Goal: Task Accomplishment & Management: Manage account settings

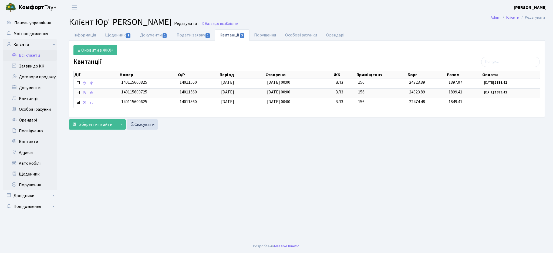
click at [24, 56] on link "Всі клієнти" at bounding box center [30, 55] width 54 height 11
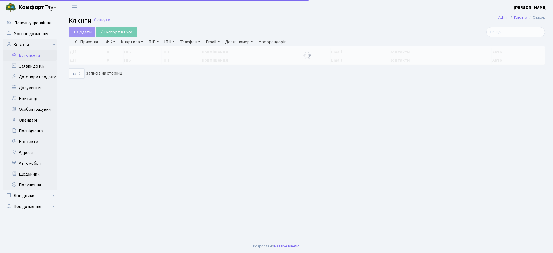
select select "25"
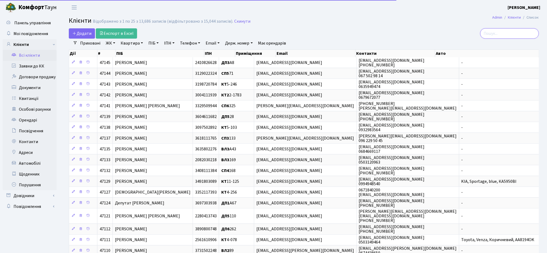
click at [506, 35] on input "search" at bounding box center [509, 33] width 59 height 10
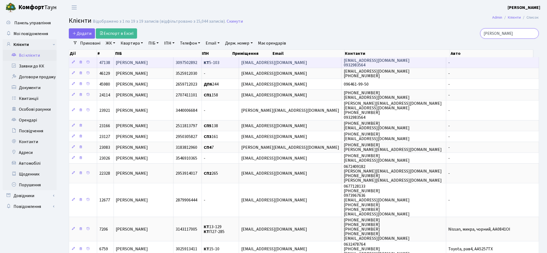
type input "марчук"
click at [161, 66] on td "Марчук Ростислав Володимирович" at bounding box center [144, 62] width 60 height 11
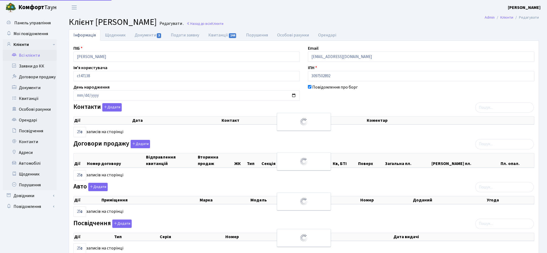
select select "25"
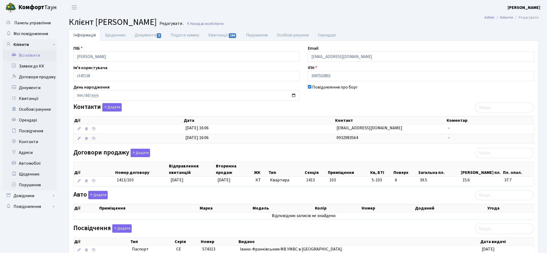
click at [143, 41] on div "ПІБ Марчук Ростислав Володимирович Email ros_m@i.ua Ім'я користувача ct47138 ІП…" at bounding box center [303, 170] width 469 height 259
click at [142, 37] on link "Документи 3" at bounding box center [148, 34] width 36 height 11
select select "25"
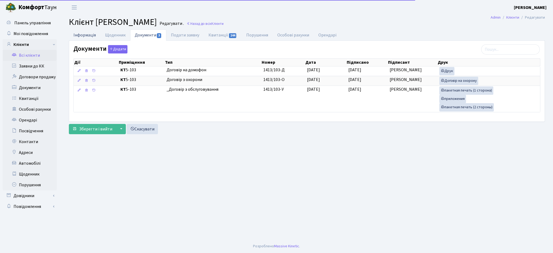
click at [86, 35] on link "Інформація" at bounding box center [85, 34] width 32 height 11
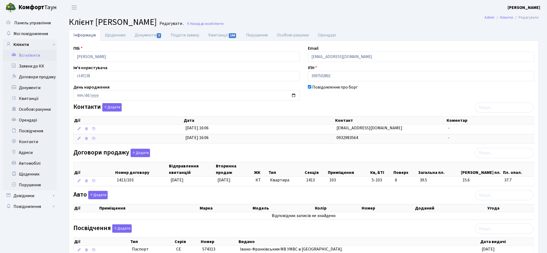
click at [301, 155] on div "Договори продажу Додати Дії Номер договору Відправлення квитанцій Вторинна прод…" at bounding box center [303, 169] width 469 height 40
drag, startPoint x: 539, startPoint y: 157, endPoint x: 72, endPoint y: 22, distance: 485.5
click at [72, 22] on main "Admin Клієнти Редагувати Клієнт Марчук Ростислав Володимирович Редагувати . Наз…" at bounding box center [304, 165] width 486 height 301
click at [72, 23] on span "Клієнт Марчук Ростислав Володимирович" at bounding box center [113, 22] width 88 height 12
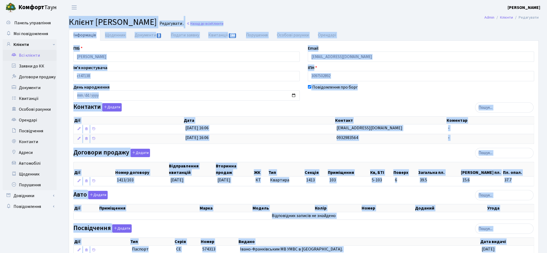
scroll to position [77, 0]
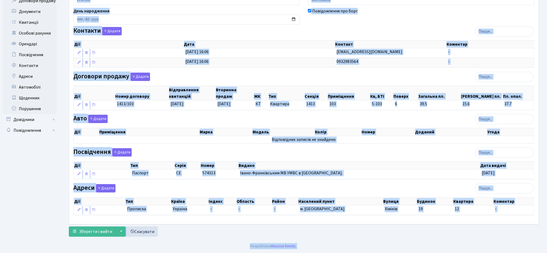
drag, startPoint x: 72, startPoint y: 24, endPoint x: 543, endPoint y: 245, distance: 520.8
click at [547, 253] on html "Комфорт Таун Жигун Є. П. Мій обліковий запис Вийти Панель управління Мої повідо…" at bounding box center [273, 88] width 547 height 329
click at [483, 234] on div "Зберегти і вийти ▼ Зберегти та продовжити редагування Зберегти та створити Скас…" at bounding box center [304, 231] width 470 height 10
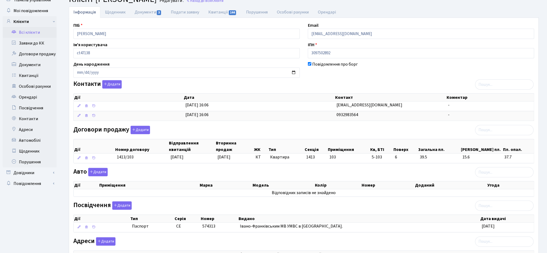
scroll to position [0, 0]
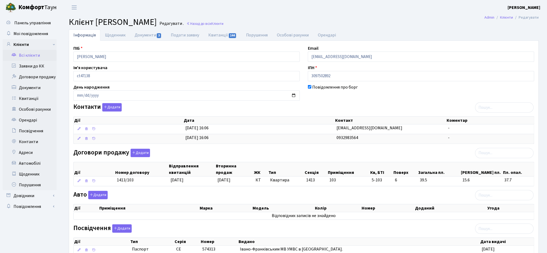
click at [399, 101] on div "ПІБ Марчук Ростислав Володимирович Email ros_m@i.ua Ім'я користувача ct47138 ІП…" at bounding box center [303, 170] width 469 height 251
click at [304, 157] on div "Договори продажу Додати Дії Номер договору Відправлення квитанцій Вторинна прод…" at bounding box center [303, 169] width 469 height 40
click at [293, 149] on div "Договори продажу Додати Дії Номер договору Відправлення квитанцій Вторинна прод…" at bounding box center [303, 169] width 469 height 40
click at [219, 154] on div "Договори продажу Додати Дії Номер договору Відправлення квитанцій Вторинна прод…" at bounding box center [303, 169] width 469 height 40
click at [120, 34] on link "Щоденник" at bounding box center [115, 34] width 30 height 11
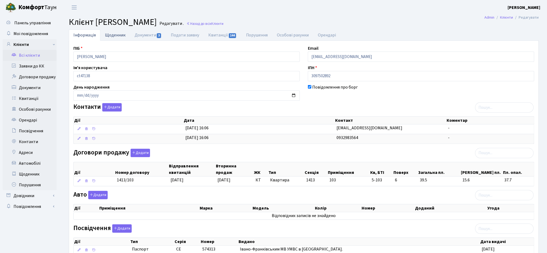
select select "25"
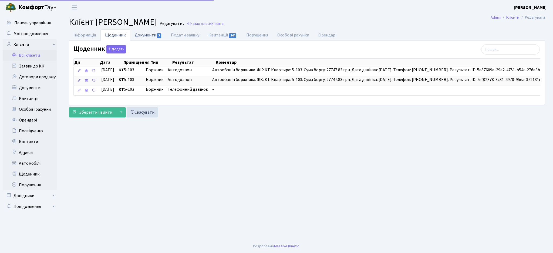
click at [154, 33] on link "Документи 3" at bounding box center [148, 34] width 36 height 11
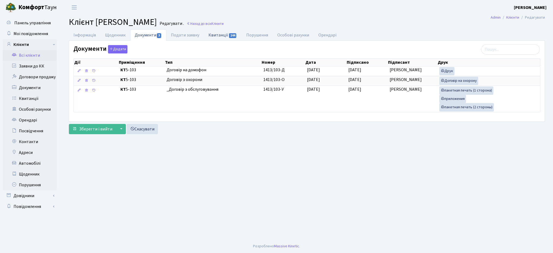
click at [217, 35] on link "Квитанції 144" at bounding box center [223, 34] width 38 height 11
select select "25"
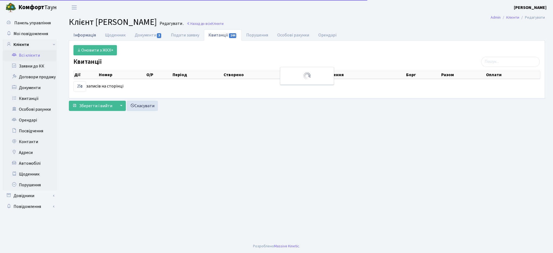
click at [84, 36] on link "Інформація" at bounding box center [85, 34] width 32 height 11
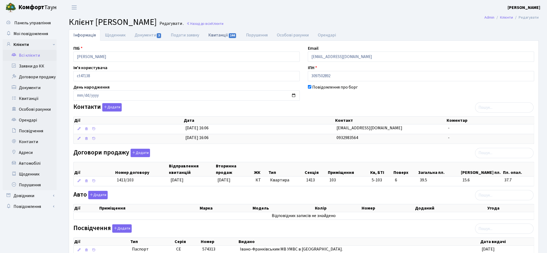
click at [223, 40] on link "Квитанції 144" at bounding box center [223, 34] width 38 height 11
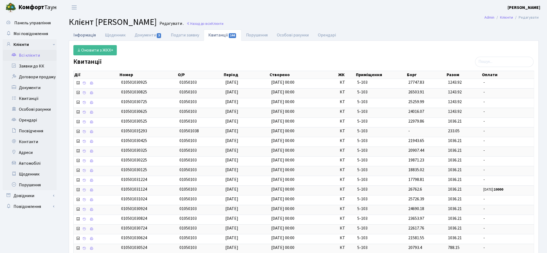
click at [88, 34] on link "Інформація" at bounding box center [85, 34] width 32 height 11
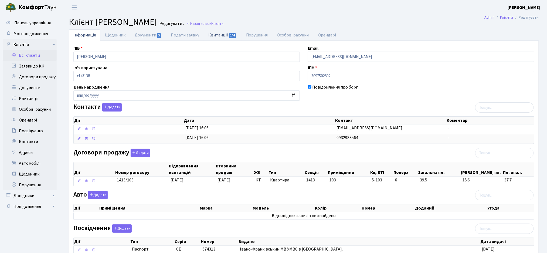
click at [226, 37] on link "Квитанції 144" at bounding box center [223, 34] width 38 height 11
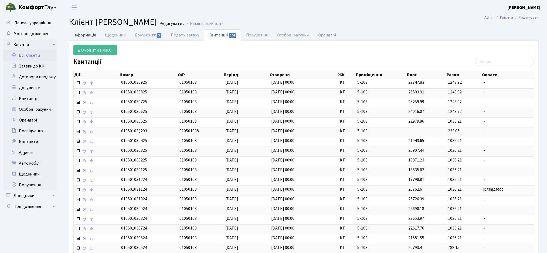
click at [78, 33] on link "Інформація" at bounding box center [85, 34] width 32 height 11
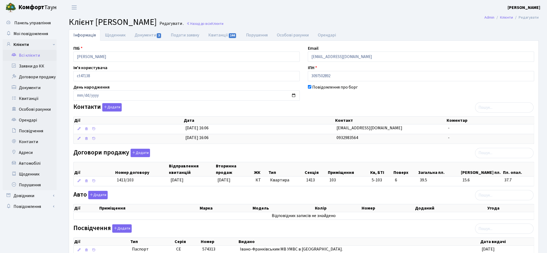
click at [327, 104] on div "Контакти Додати Дії Дата Контакт Коментар Дії Дата Контакт Коментар" at bounding box center [303, 124] width 469 height 43
click at [365, 110] on div "Контакти Додати Дії Дата Контакт Коментар Дії Дата Контакт Коментар" at bounding box center [303, 124] width 469 height 43
click at [158, 38] on link "Документи 3" at bounding box center [148, 34] width 36 height 11
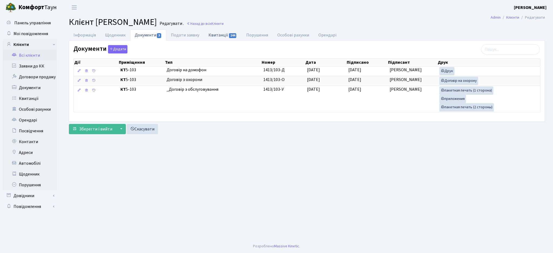
click at [215, 37] on link "Квитанції 144" at bounding box center [223, 34] width 38 height 11
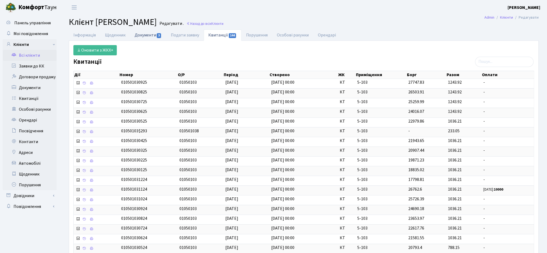
click at [139, 38] on link "Документи 3" at bounding box center [148, 34] width 36 height 11
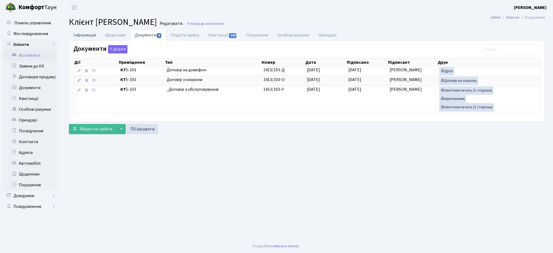
click at [89, 32] on link "Інформація" at bounding box center [85, 34] width 32 height 11
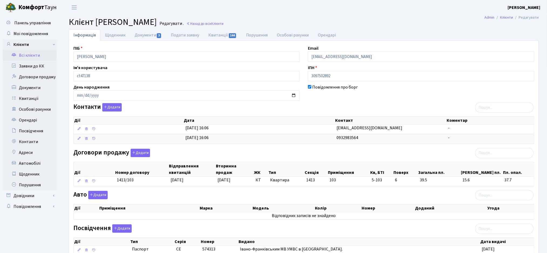
scroll to position [77, 0]
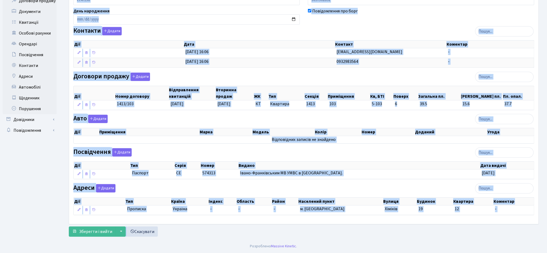
drag, startPoint x: 68, startPoint y: 20, endPoint x: 338, endPoint y: 235, distance: 344.7
click at [338, 235] on main "Admin Клієнти Редагувати Клієнт Марчук Ростислав Володимирович Редагувати . Наз…" at bounding box center [304, 89] width 486 height 301
click at [313, 237] on div "Зберегти і вийти ▼ Зберегти та продовжити редагування Зберегти та створити Скас…" at bounding box center [304, 231] width 470 height 10
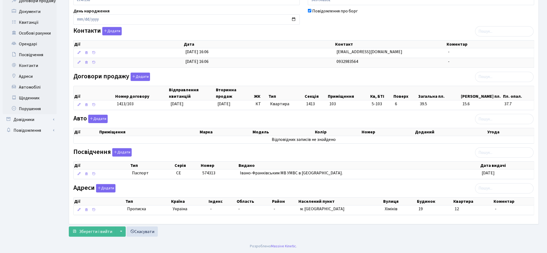
scroll to position [0, 0]
